Goal: Entertainment & Leisure: Consume media (video, audio)

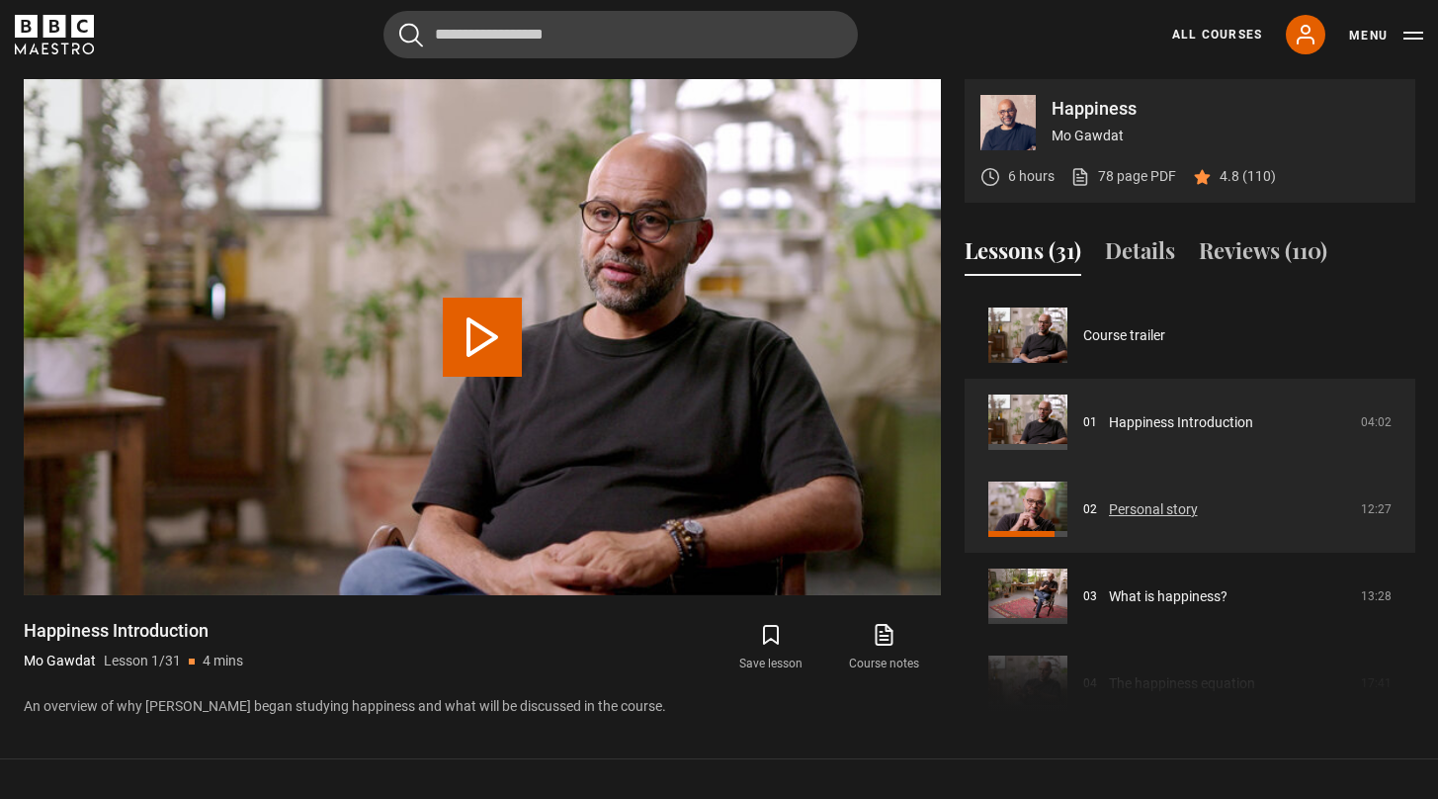
click at [1157, 504] on link "Personal story" at bounding box center [1153, 509] width 89 height 21
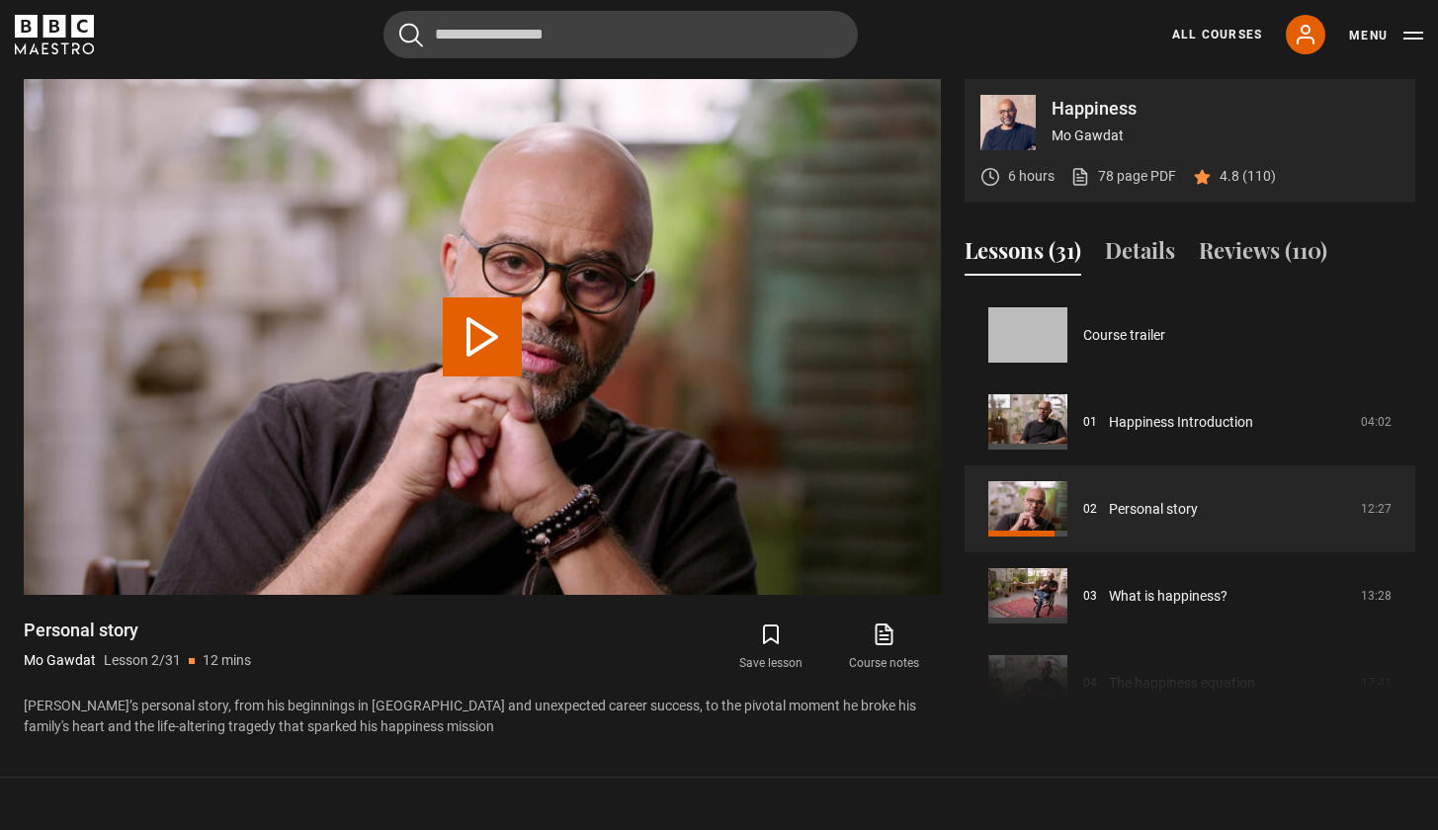
scroll to position [87, 0]
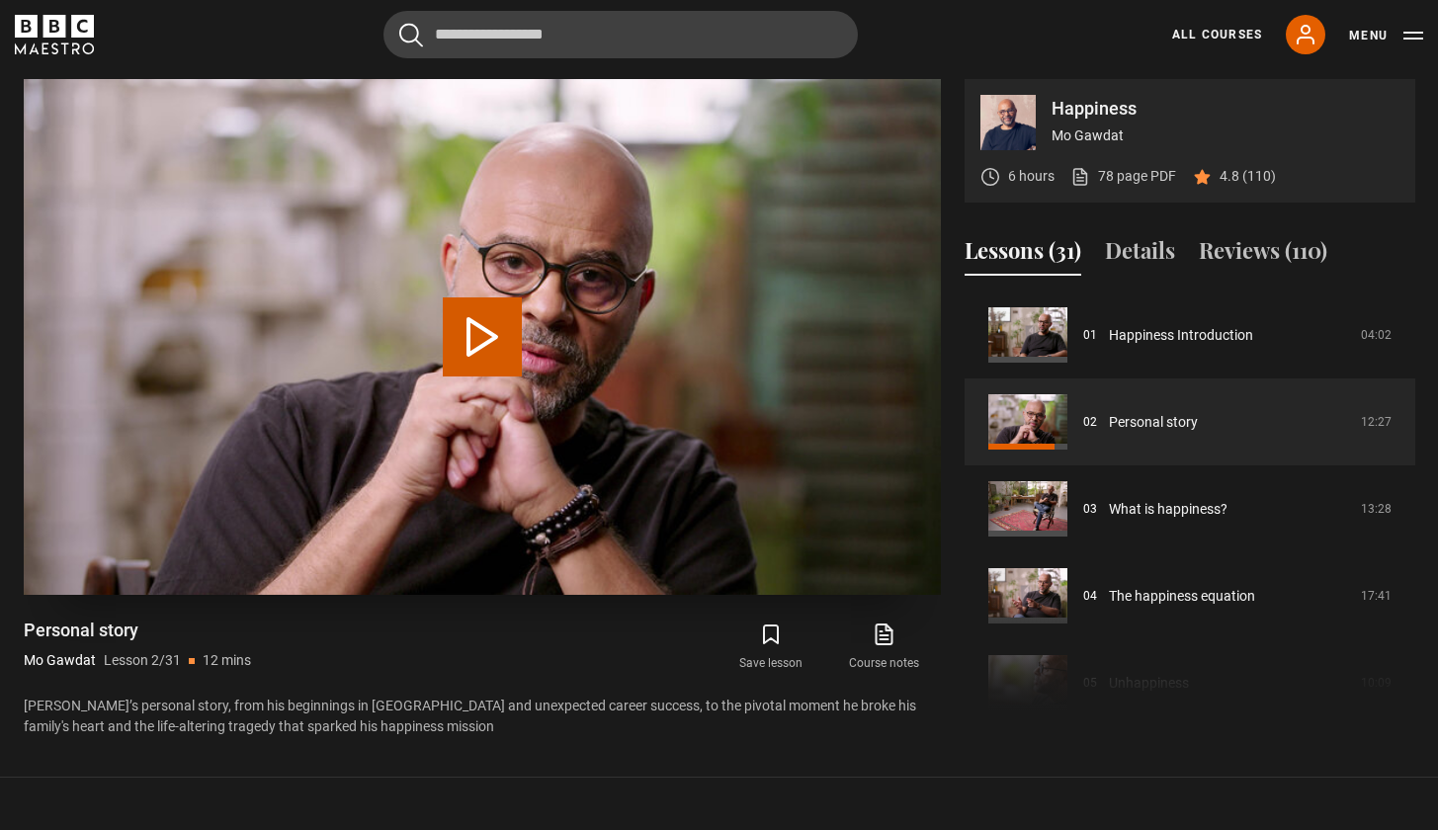
click at [488, 327] on button "Play Lesson Personal story" at bounding box center [482, 336] width 79 height 79
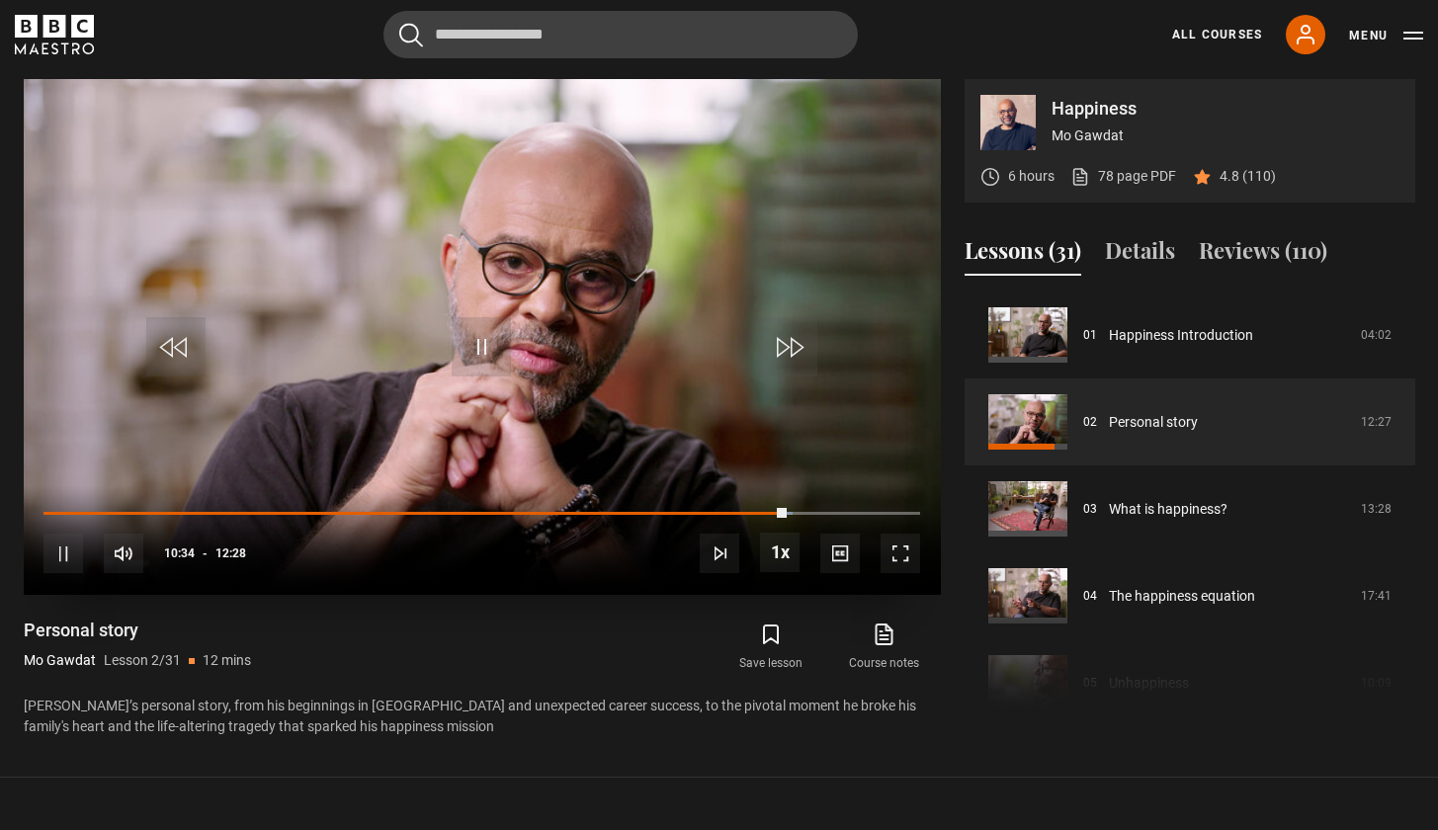
click at [484, 343] on span "Video Player" at bounding box center [481, 346] width 59 height 59
click at [489, 354] on span "Video Player" at bounding box center [481, 346] width 59 height 59
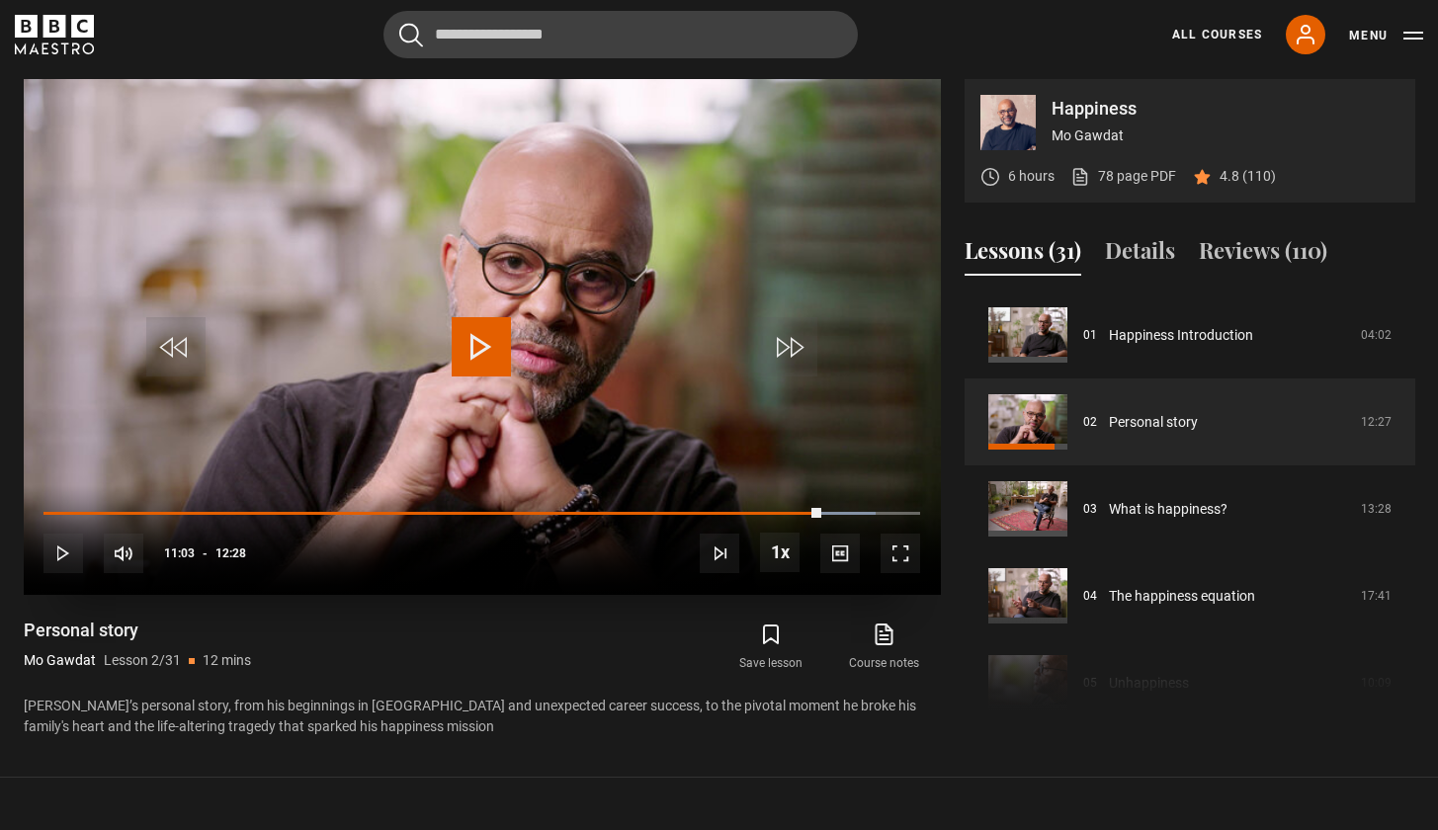
click at [487, 339] on span "Video Player" at bounding box center [481, 346] width 59 height 59
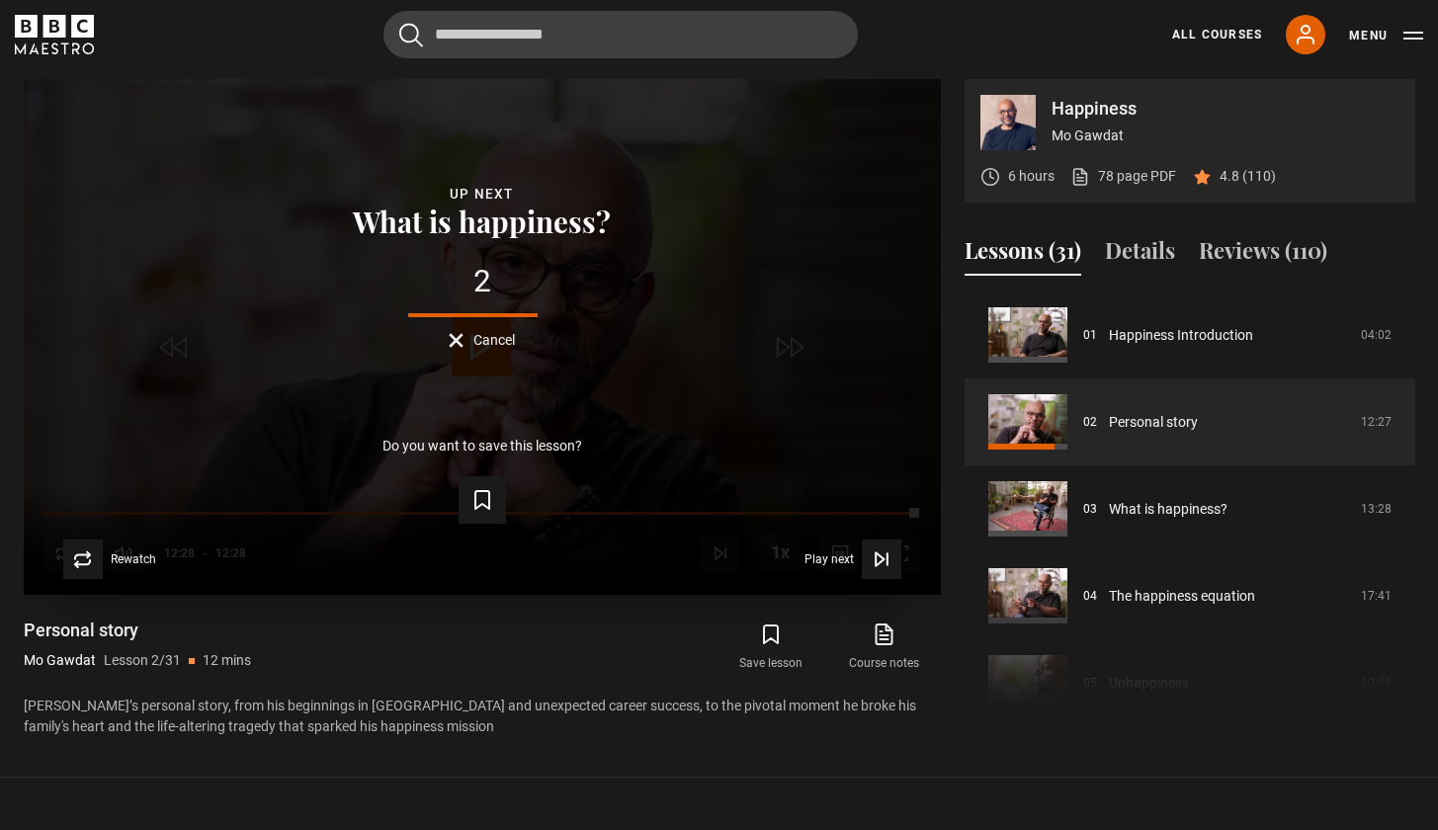
click at [485, 339] on span "Cancel" at bounding box center [494, 340] width 42 height 14
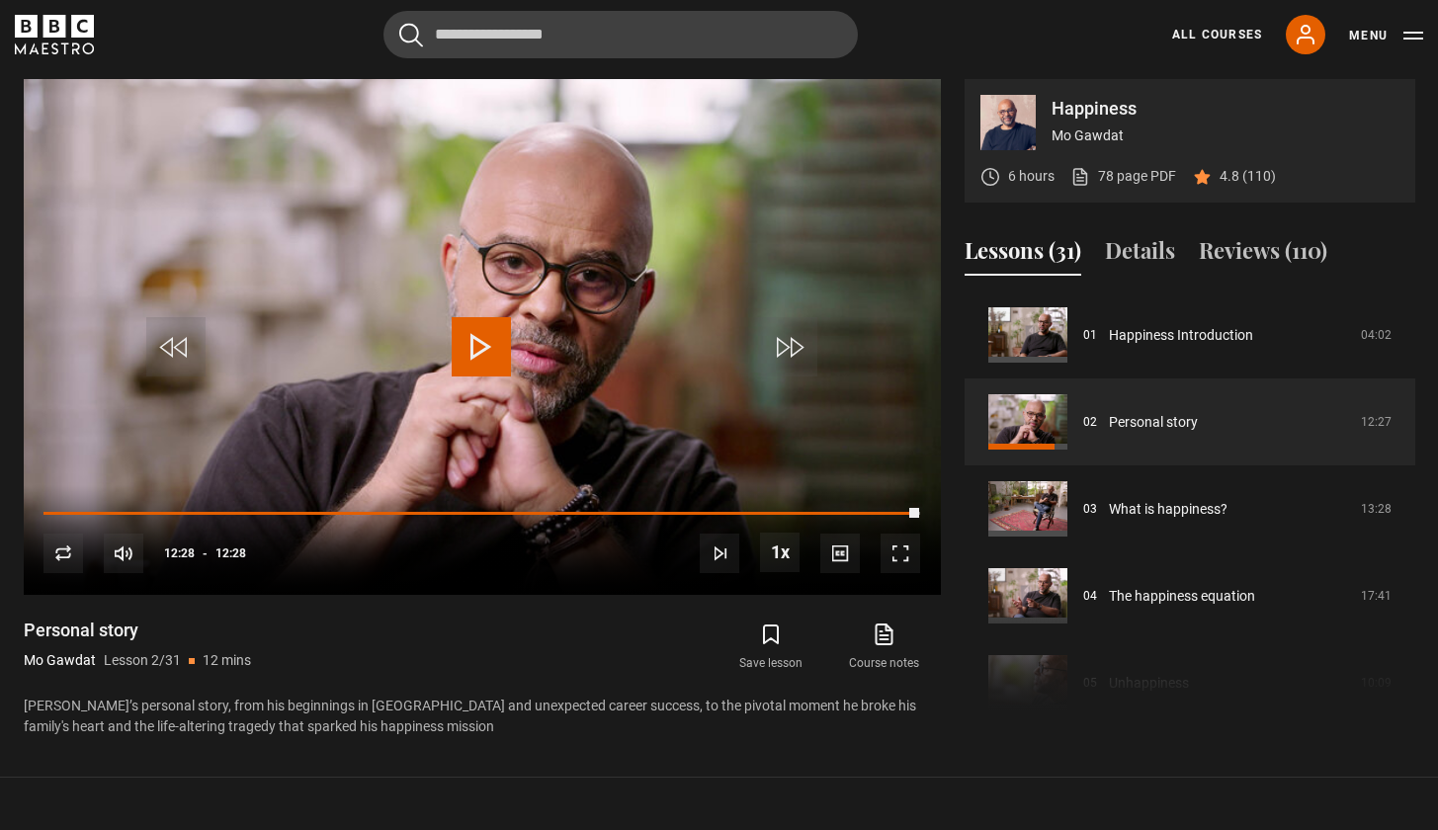
scroll to position [804, 0]
